Goal: Transaction & Acquisition: Book appointment/travel/reservation

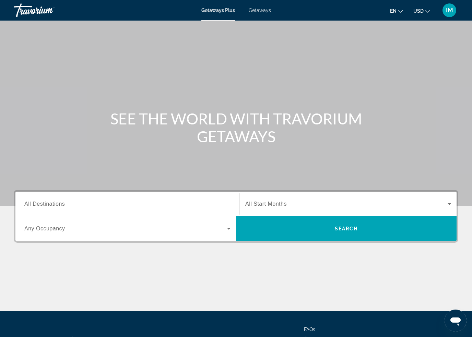
click at [267, 11] on span "Getaways" at bounding box center [260, 10] width 22 height 5
click at [52, 203] on span "All Destinations" at bounding box center [44, 204] width 40 height 6
click at [52, 203] on input "Destination All Destinations" at bounding box center [127, 204] width 206 height 8
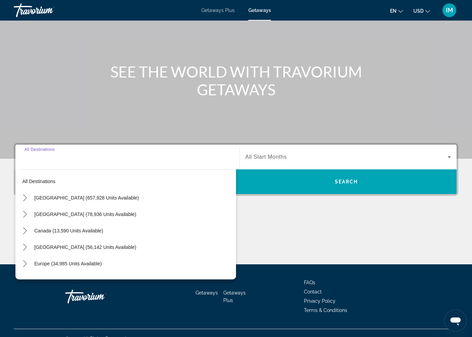
click at [24, 197] on icon "Toggle United States (657,928 units available) submenu" at bounding box center [25, 197] width 7 height 7
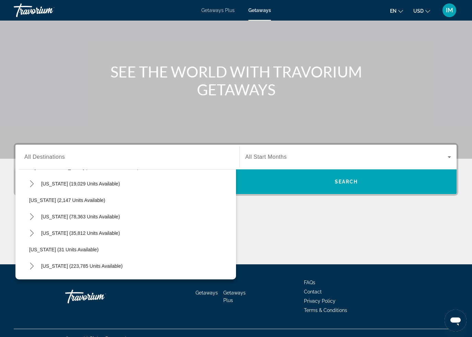
scroll to position [33, 0]
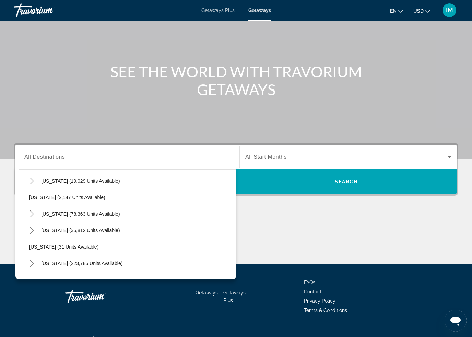
click at [29, 212] on icon "Toggle California (78,363 units available) submenu" at bounding box center [31, 214] width 7 height 7
click at [62, 249] on span "[GEOGRAPHIC_DATA] (22,579 units available)" at bounding box center [87, 246] width 102 height 5
type input "**********"
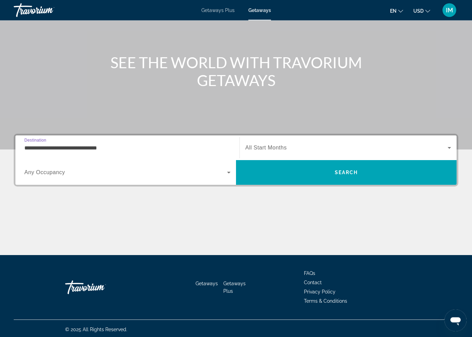
scroll to position [56, 0]
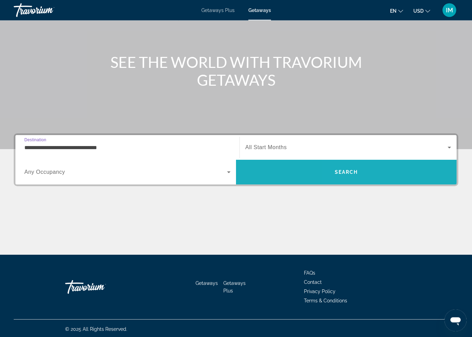
click at [348, 174] on span "Search" at bounding box center [346, 172] width 23 height 5
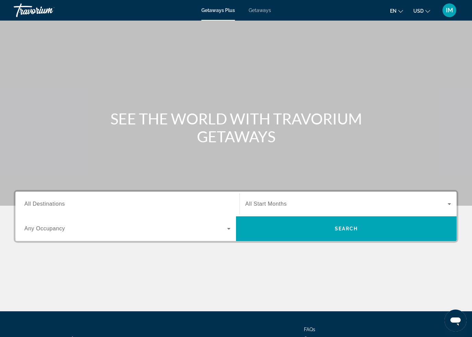
click at [265, 10] on span "Getaways" at bounding box center [260, 10] width 22 height 5
click at [44, 207] on div "Destination All Destinations" at bounding box center [127, 204] width 206 height 20
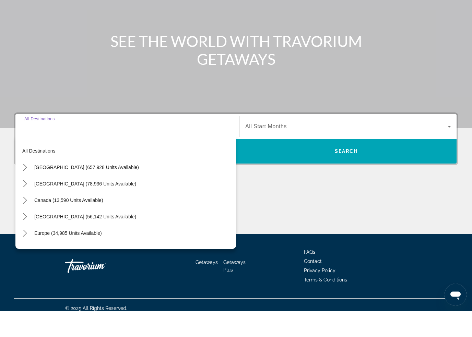
scroll to position [58, 0]
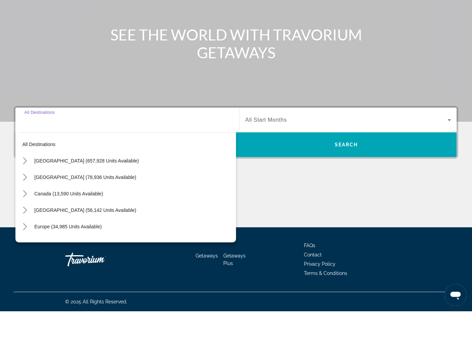
click at [23, 183] on icon "Toggle United States (657,928 units available) submenu" at bounding box center [25, 186] width 7 height 7
click at [31, 232] on icon "Toggle California (78,363 units available) submenu" at bounding box center [32, 235] width 4 height 7
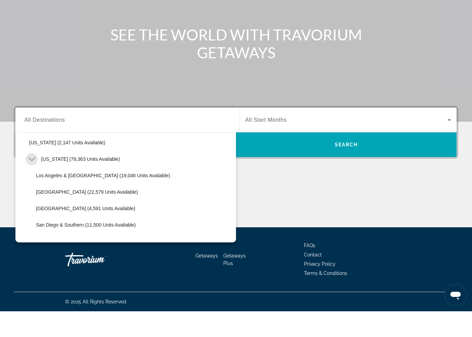
scroll to position [51, 0]
click at [48, 215] on span "[GEOGRAPHIC_DATA] (22,579 units available)" at bounding box center [87, 217] width 102 height 5
type input "**********"
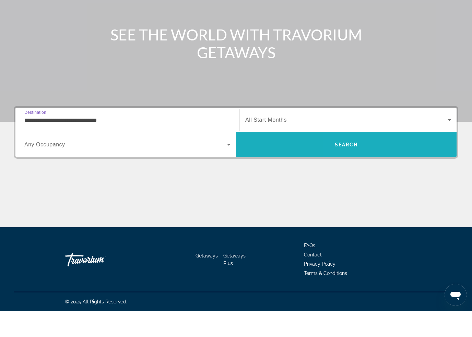
click at [375, 162] on span "Search" at bounding box center [346, 170] width 220 height 16
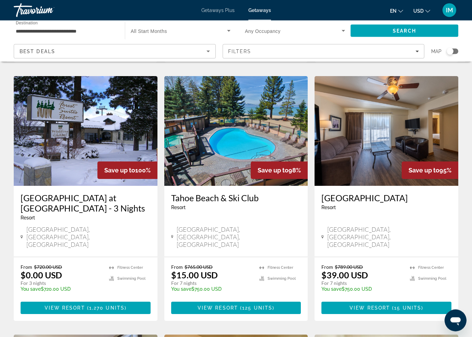
scroll to position [279, 0]
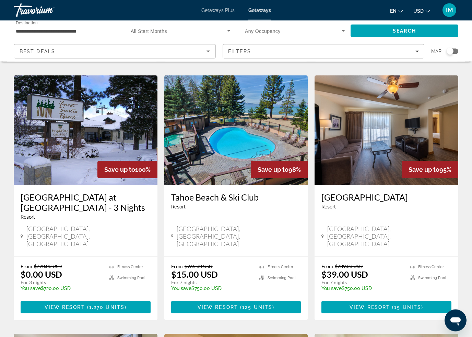
click at [237, 299] on span "Main content" at bounding box center [236, 307] width 130 height 16
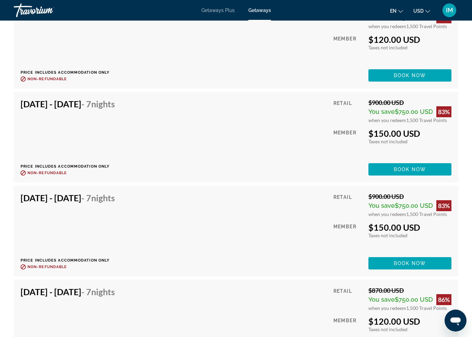
scroll to position [4048, 0]
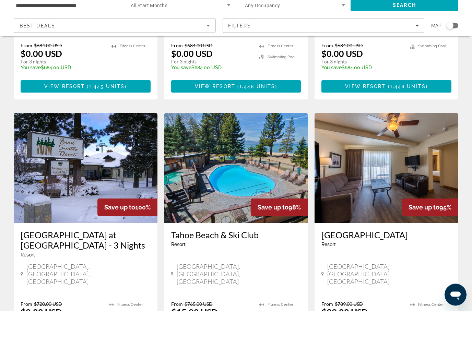
scroll to position [216, 0]
click at [424, 251] on div "[GEOGRAPHIC_DATA] - This is an adults only resort [GEOGRAPHIC_DATA], [GEOGRAPHI…" at bounding box center [386, 284] width 144 height 71
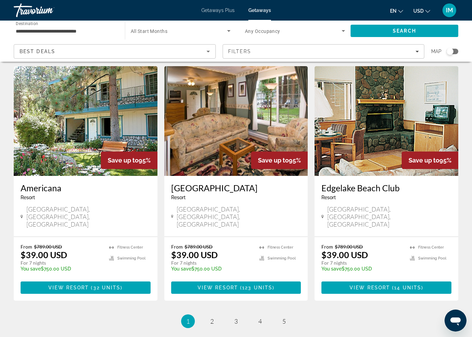
scroll to position [812, 0]
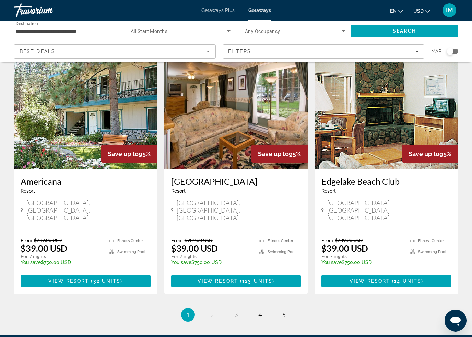
click at [460, 317] on icon "Open messaging window" at bounding box center [455, 320] width 12 height 12
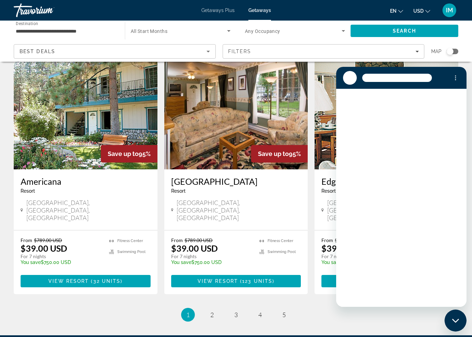
scroll to position [0, 0]
click at [463, 321] on div "Close messaging window" at bounding box center [455, 320] width 21 height 21
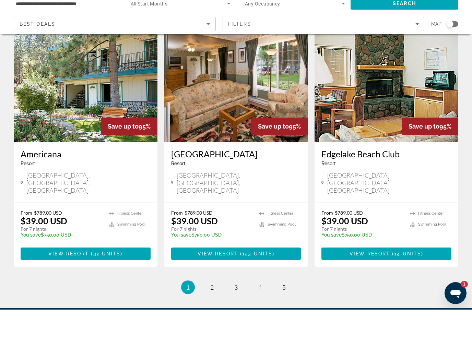
type textarea "*"
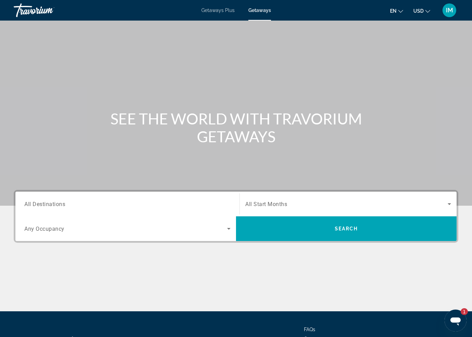
click at [43, 206] on span "All Destinations" at bounding box center [44, 204] width 41 height 7
click at [43, 206] on input "Destination All Destinations" at bounding box center [127, 204] width 206 height 8
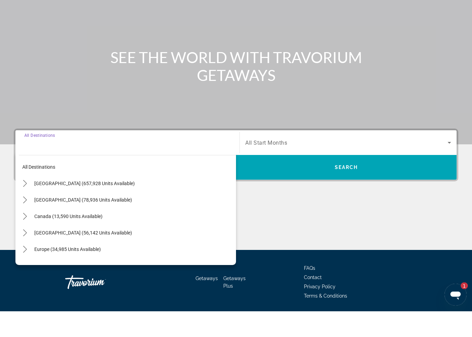
scroll to position [58, 0]
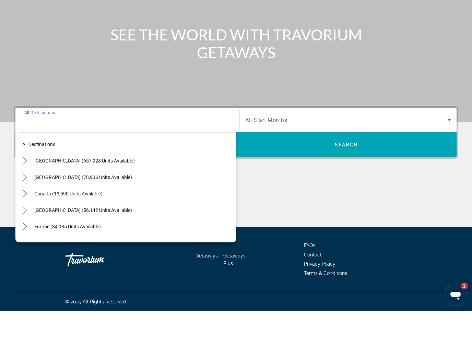
click at [27, 183] on icon "Toggle United States (657,928 units available) submenu" at bounding box center [25, 186] width 7 height 7
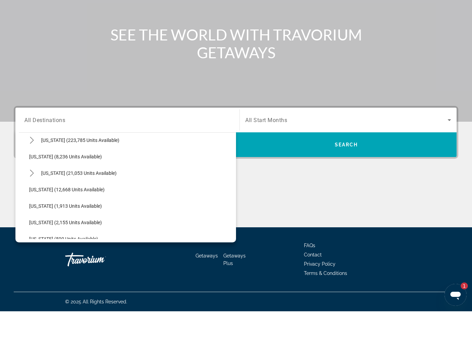
scroll to position [122, 0]
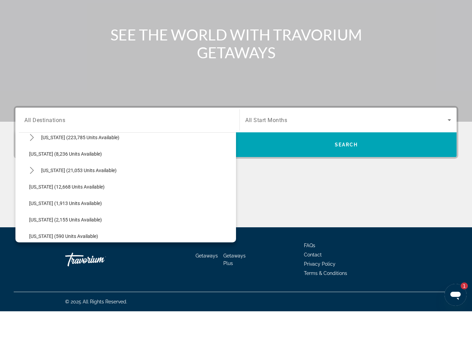
click at [31, 193] on icon "Toggle Hawaii (21,053 units available) submenu" at bounding box center [31, 196] width 7 height 7
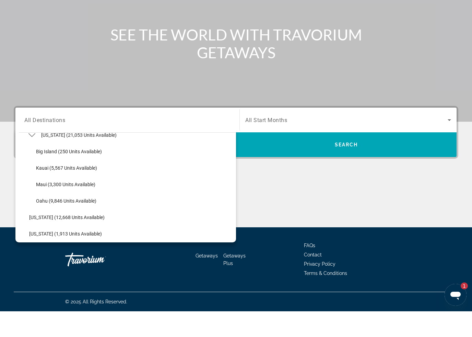
scroll to position [158, 0]
click at [49, 223] on span "Oahu (9,846 units available)" at bounding box center [66, 225] width 60 height 5
type input "**********"
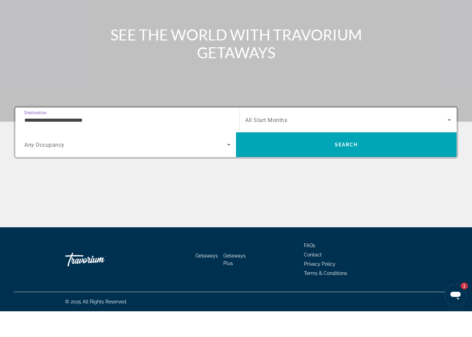
click at [366, 162] on span "Search" at bounding box center [346, 170] width 220 height 16
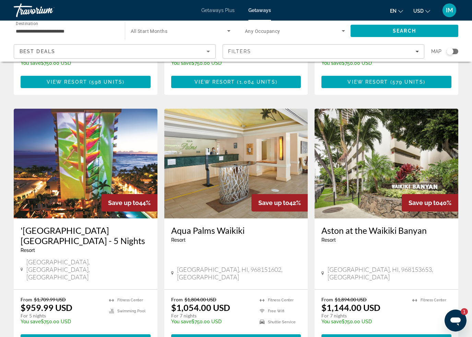
scroll to position [794, 0]
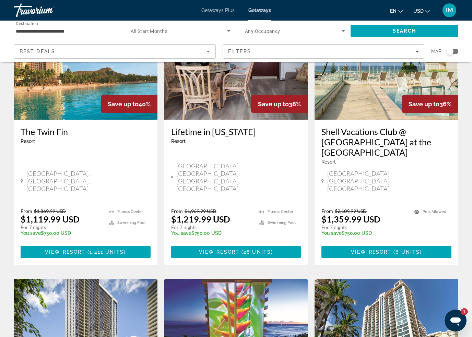
scroll to position [63, 0]
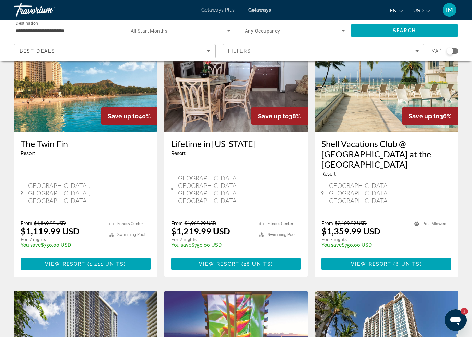
click at [55, 262] on span "View Resort" at bounding box center [65, 264] width 40 height 5
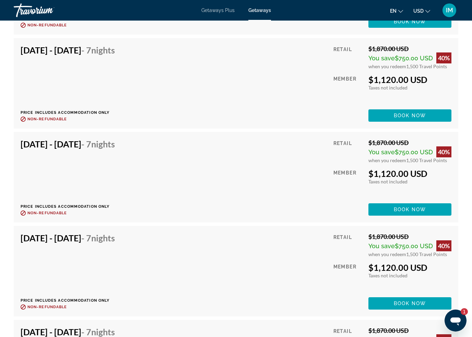
scroll to position [30609, 0]
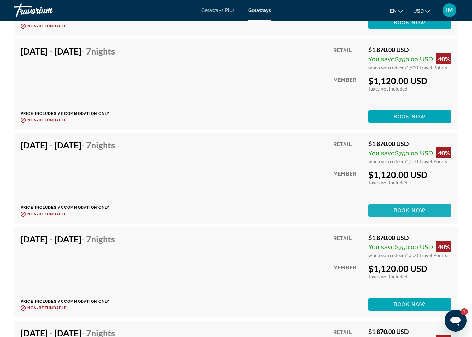
click at [414, 208] on span "Book now" at bounding box center [410, 210] width 33 height 5
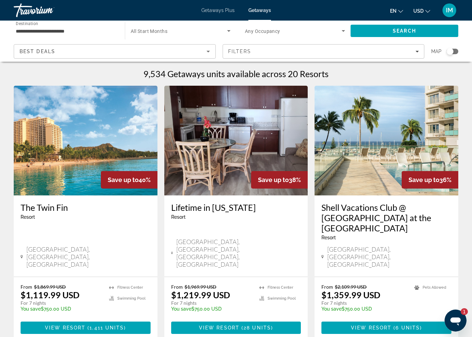
type textarea "*"
